Goal: Task Accomplishment & Management: Use online tool/utility

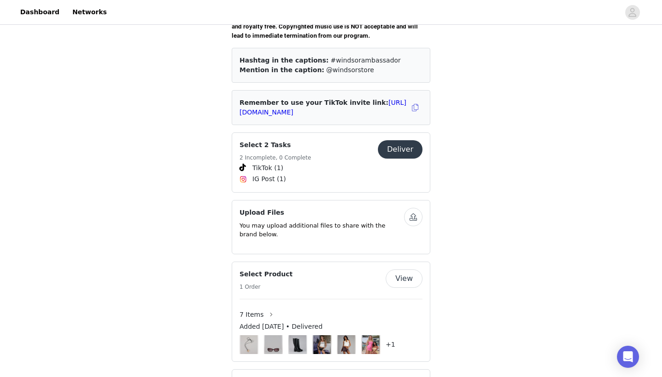
scroll to position [399, 0]
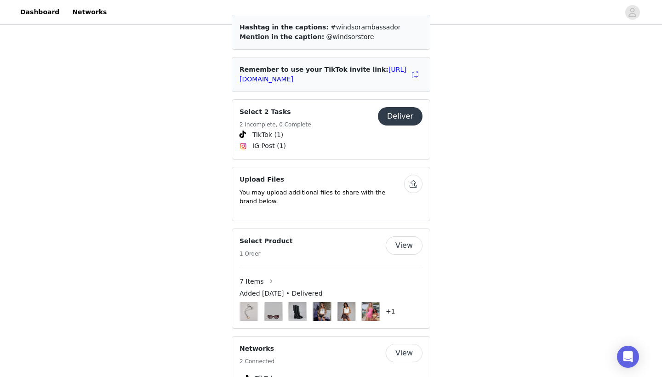
click at [407, 107] on button "Deliver" at bounding box center [400, 116] width 45 height 18
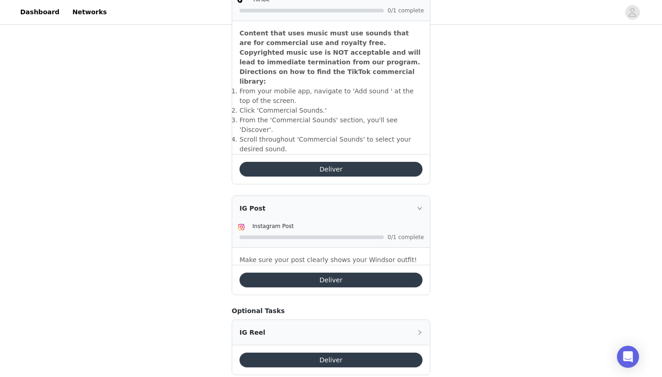
scroll to position [324, 0]
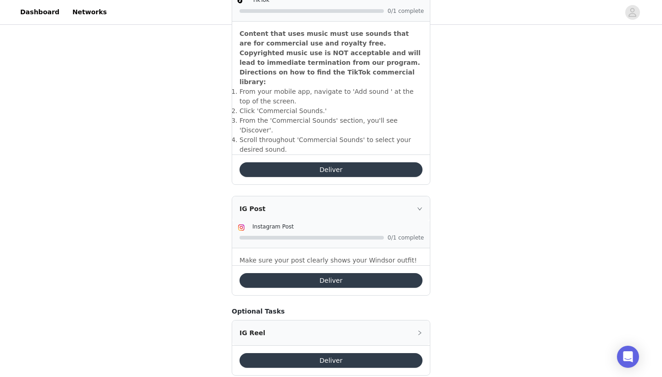
click at [332, 273] on button "Deliver" at bounding box center [330, 280] width 183 height 15
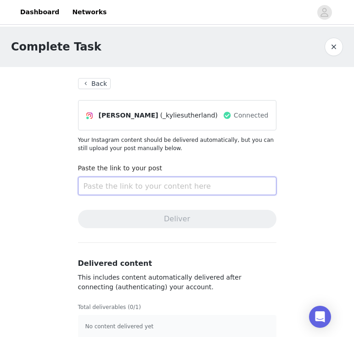
click at [158, 187] on input "text" at bounding box center [177, 186] width 198 height 18
paste input "[URL][DOMAIN_NAME]"
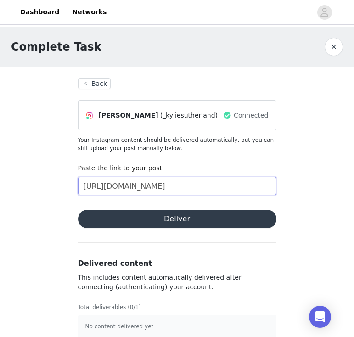
click at [175, 187] on input "[URL][DOMAIN_NAME]" at bounding box center [177, 186] width 198 height 18
type input "[URL][DOMAIN_NAME]"
click at [172, 220] on button "Deliver" at bounding box center [177, 219] width 198 height 18
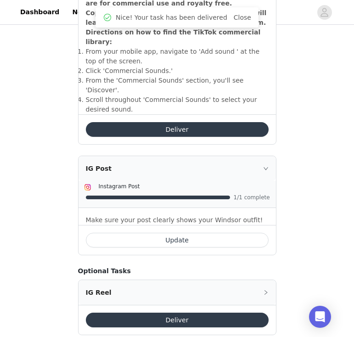
scroll to position [363, 0]
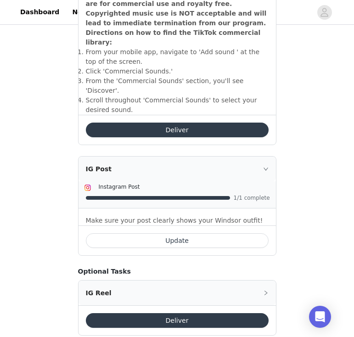
click at [202, 123] on button "Deliver" at bounding box center [177, 130] width 183 height 15
